Goal: Navigation & Orientation: Find specific page/section

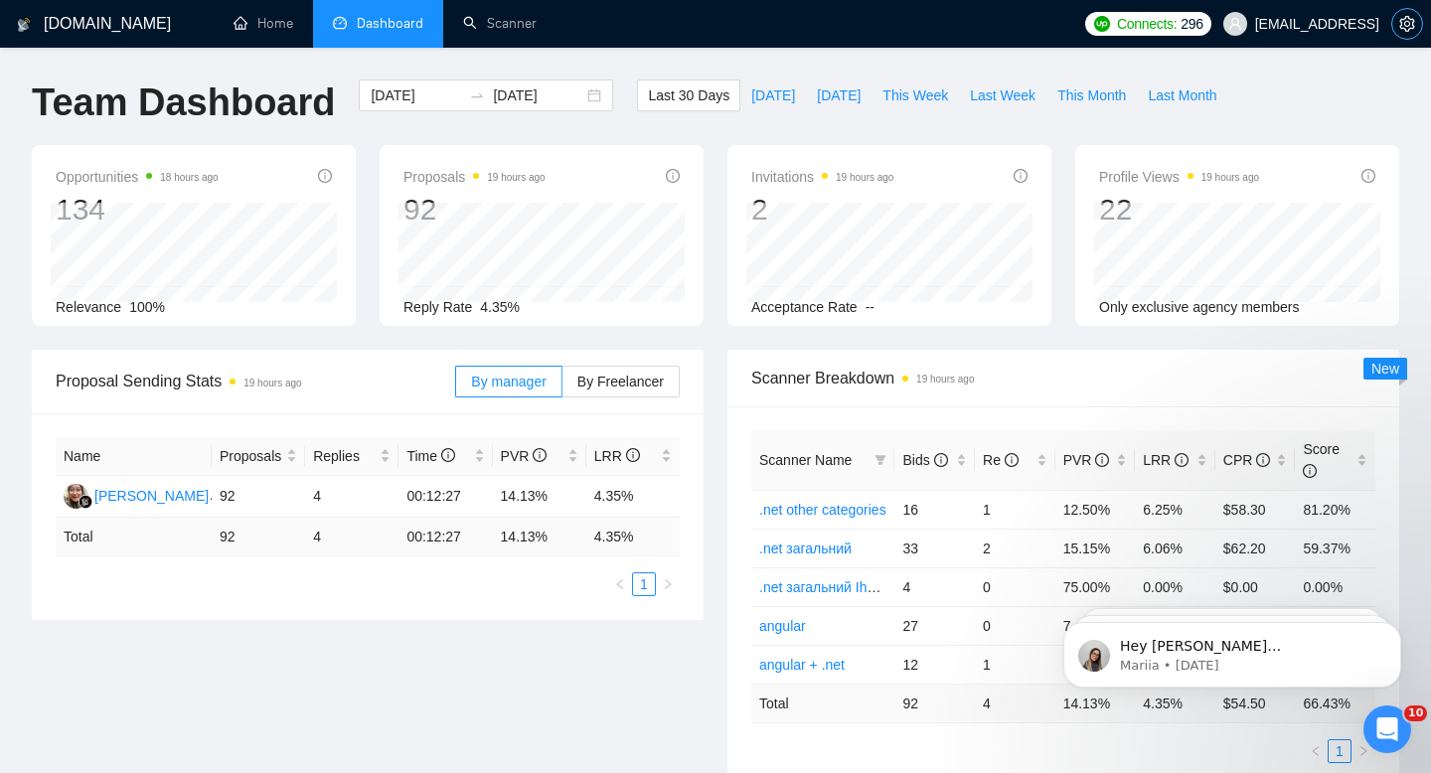
click at [1415, 22] on span "setting" at bounding box center [1407, 24] width 30 height 16
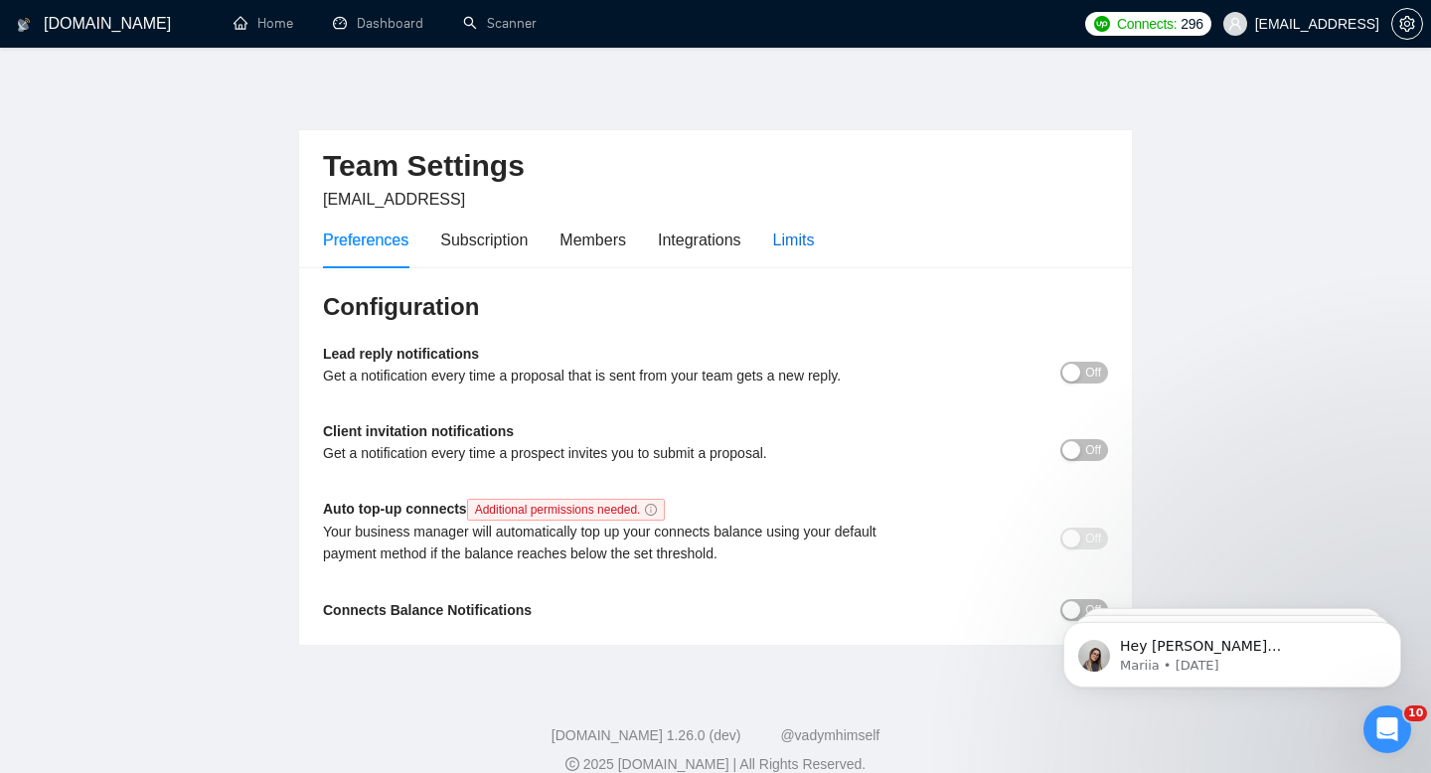
click at [796, 242] on div "Limits" at bounding box center [794, 240] width 42 height 25
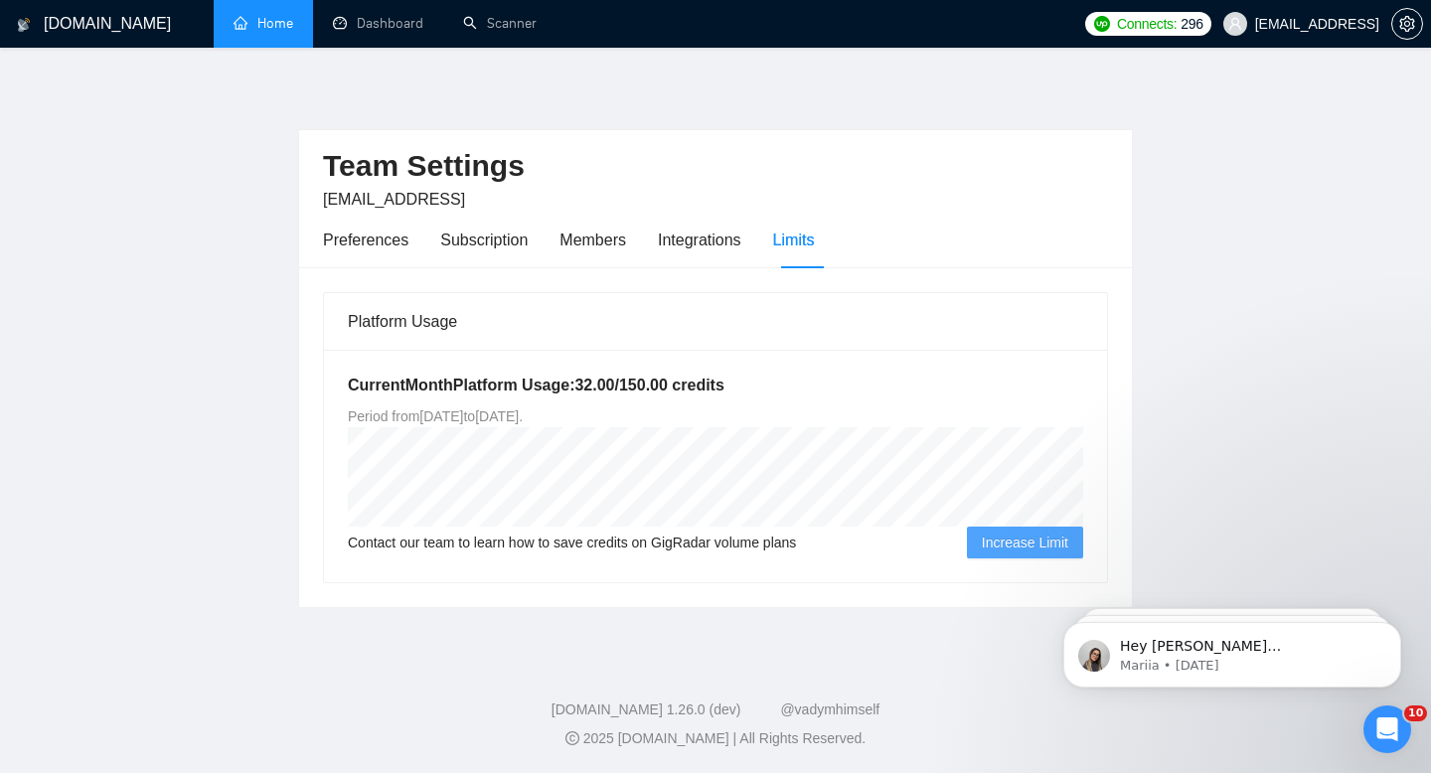
click at [234, 15] on link "Home" at bounding box center [264, 23] width 60 height 17
